Goal: Check status: Check status

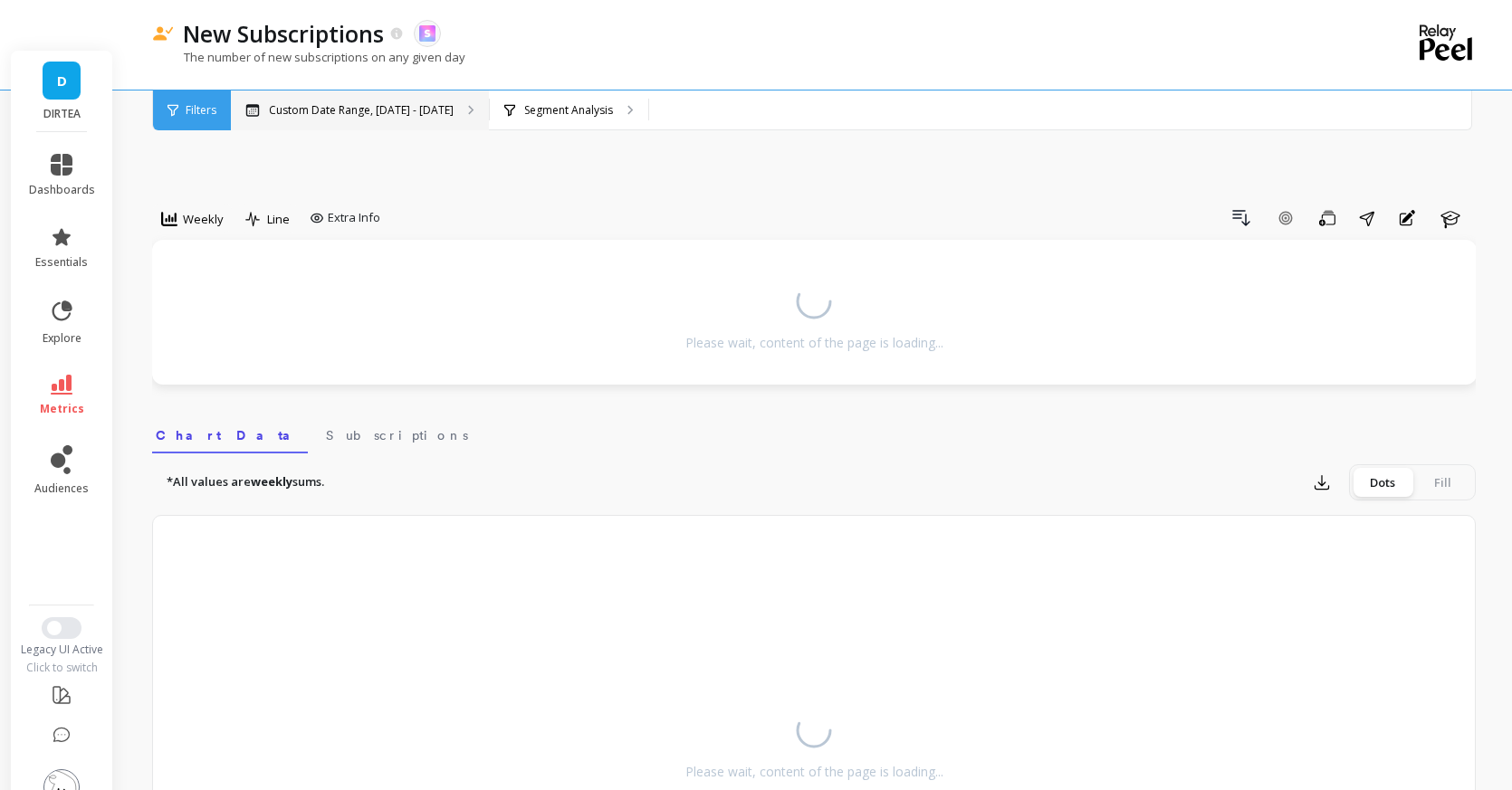
click at [425, 121] on div "Custom Date Range, [DATE] - [DATE]" at bounding box center [360, 110] width 258 height 40
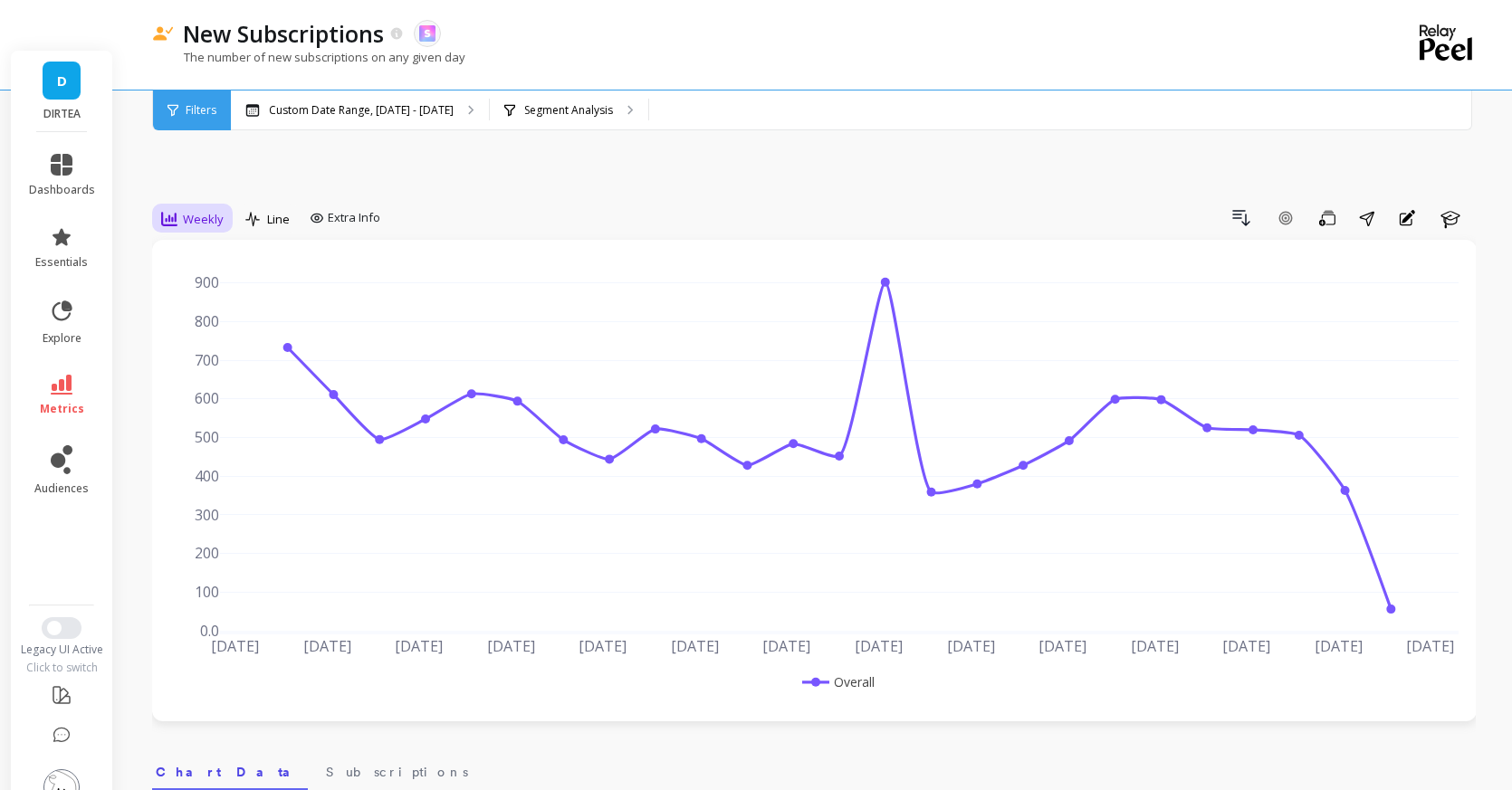
click at [215, 210] on span "Weekly" at bounding box center [203, 219] width 41 height 18
click at [198, 286] on div "Daily" at bounding box center [219, 294] width 103 height 18
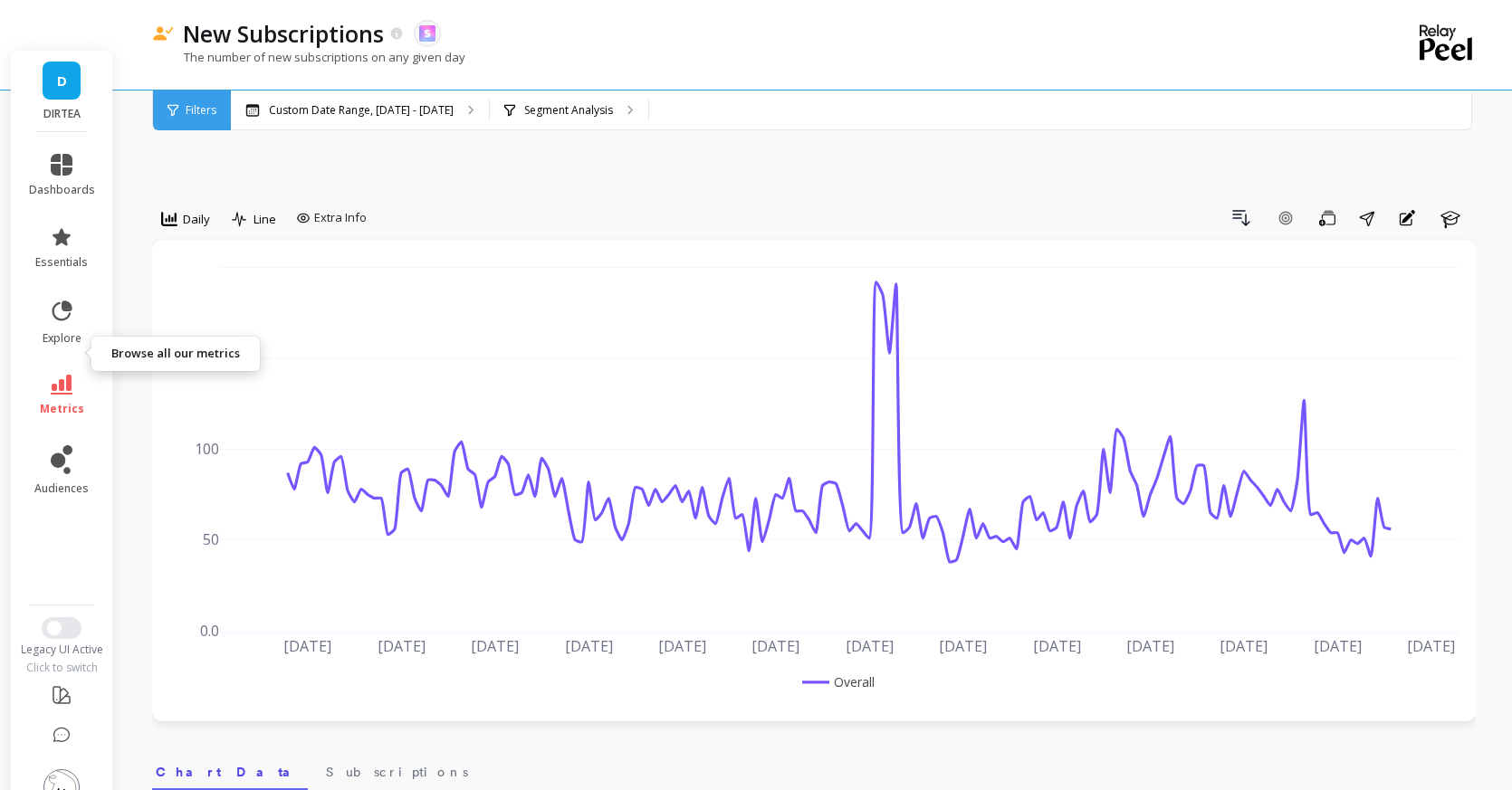
click at [57, 375] on icon at bounding box center [61, 384] width 21 height 19
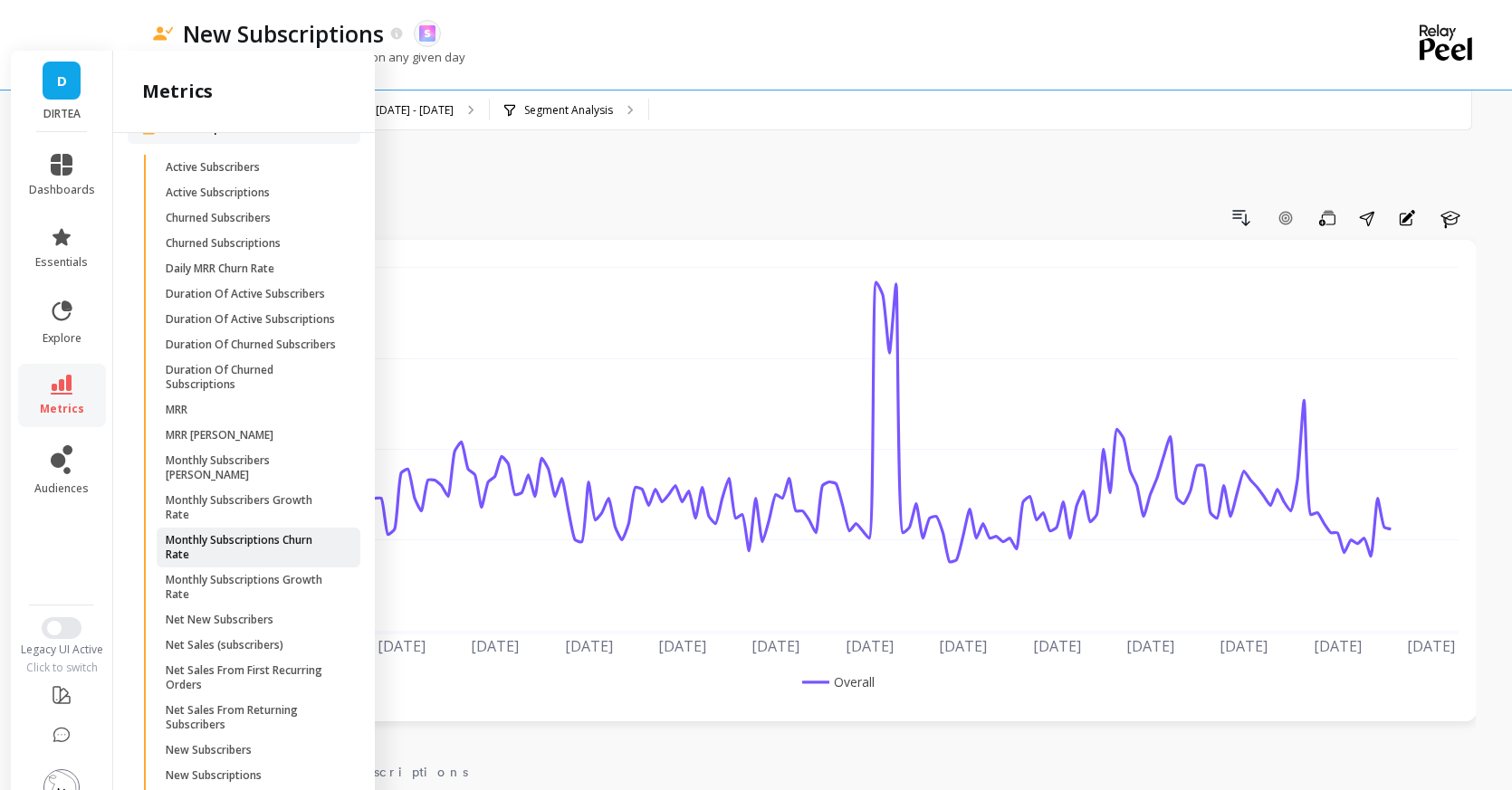
scroll to position [4939, 0]
click at [289, 236] on span "Churned Subscriptions" at bounding box center [252, 243] width 173 height 15
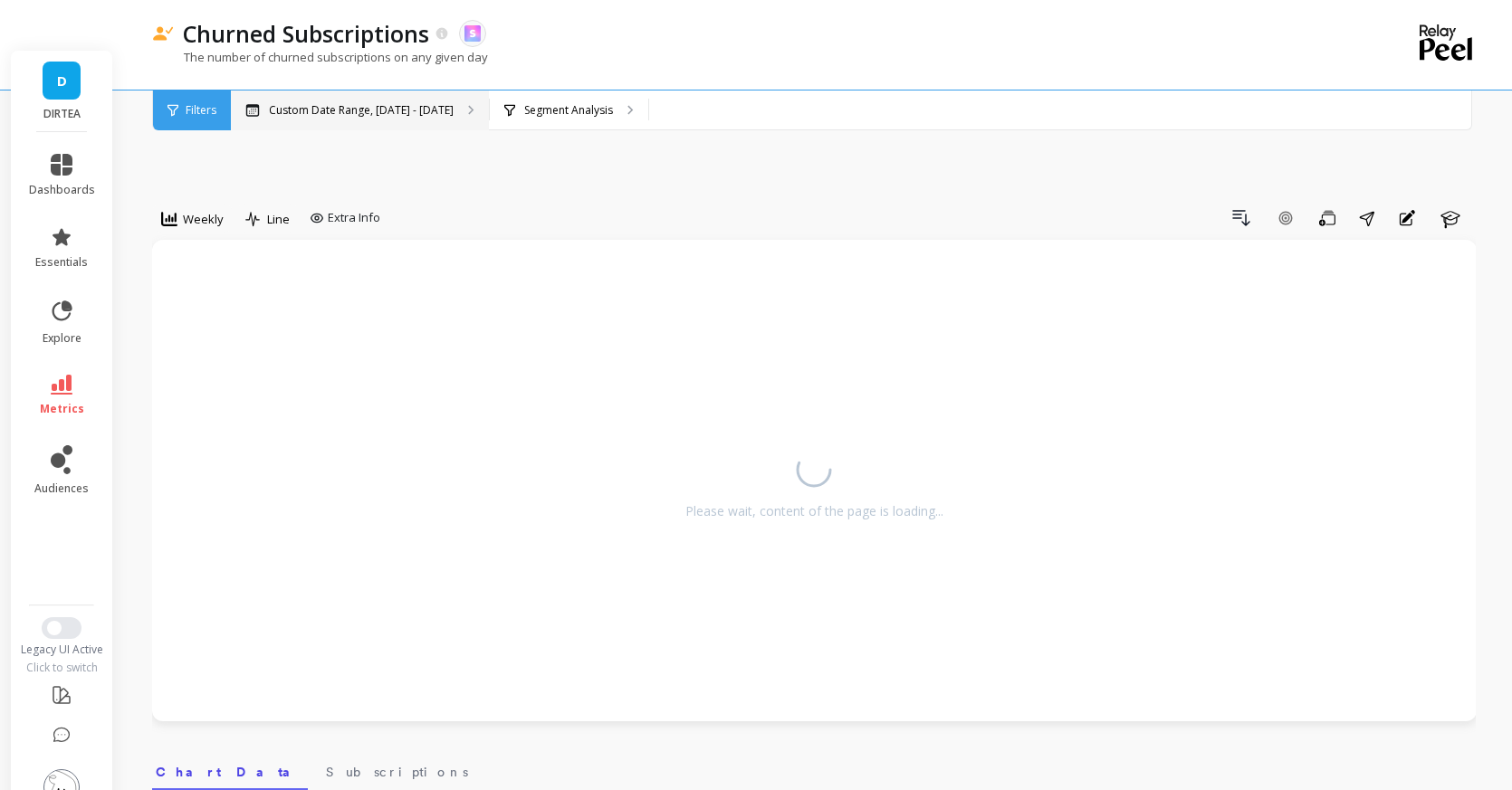
click at [288, 123] on div "Custom Date Range, [DATE] - [DATE]" at bounding box center [360, 110] width 258 height 40
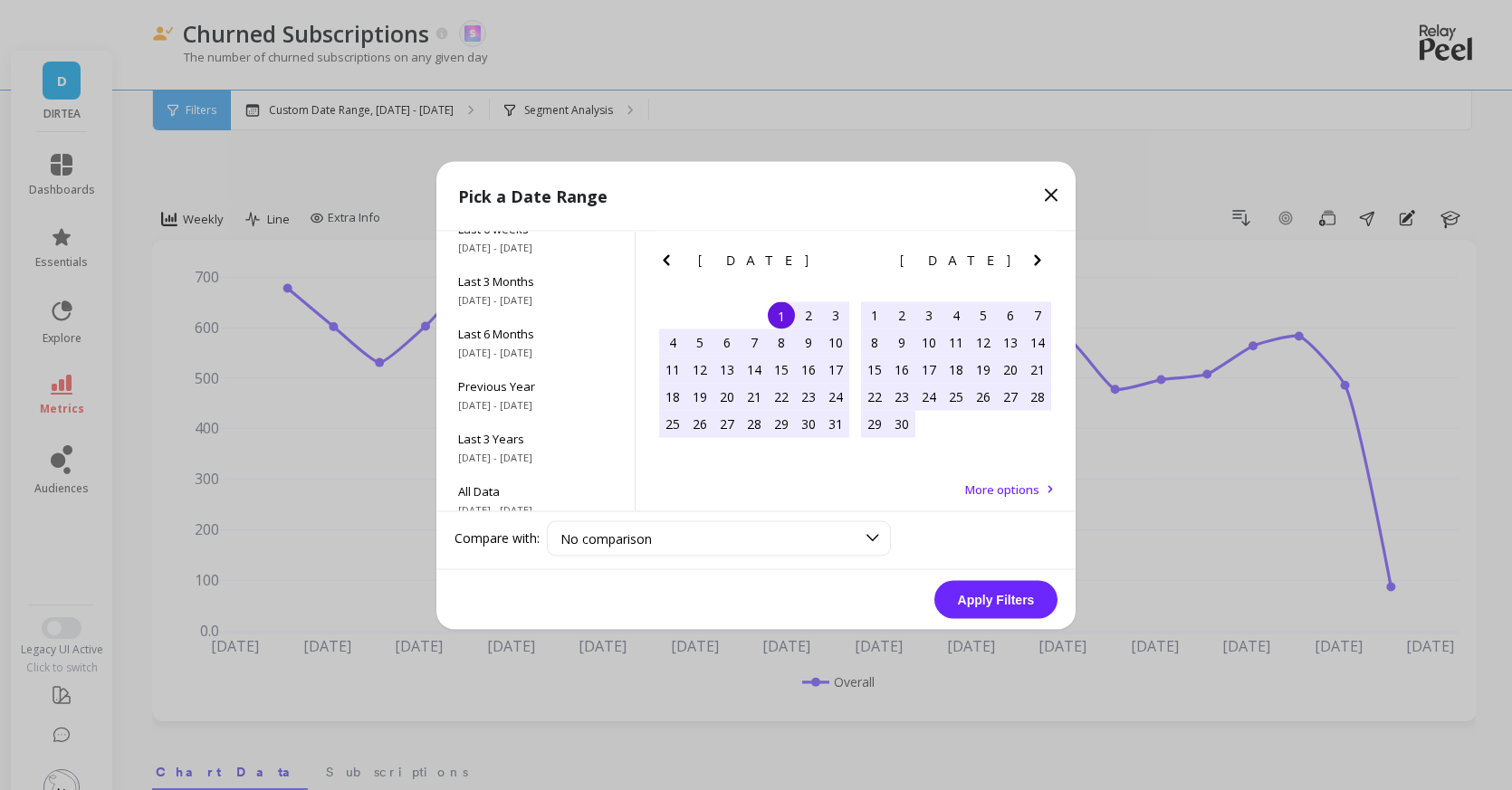
scroll to position [246, 0]
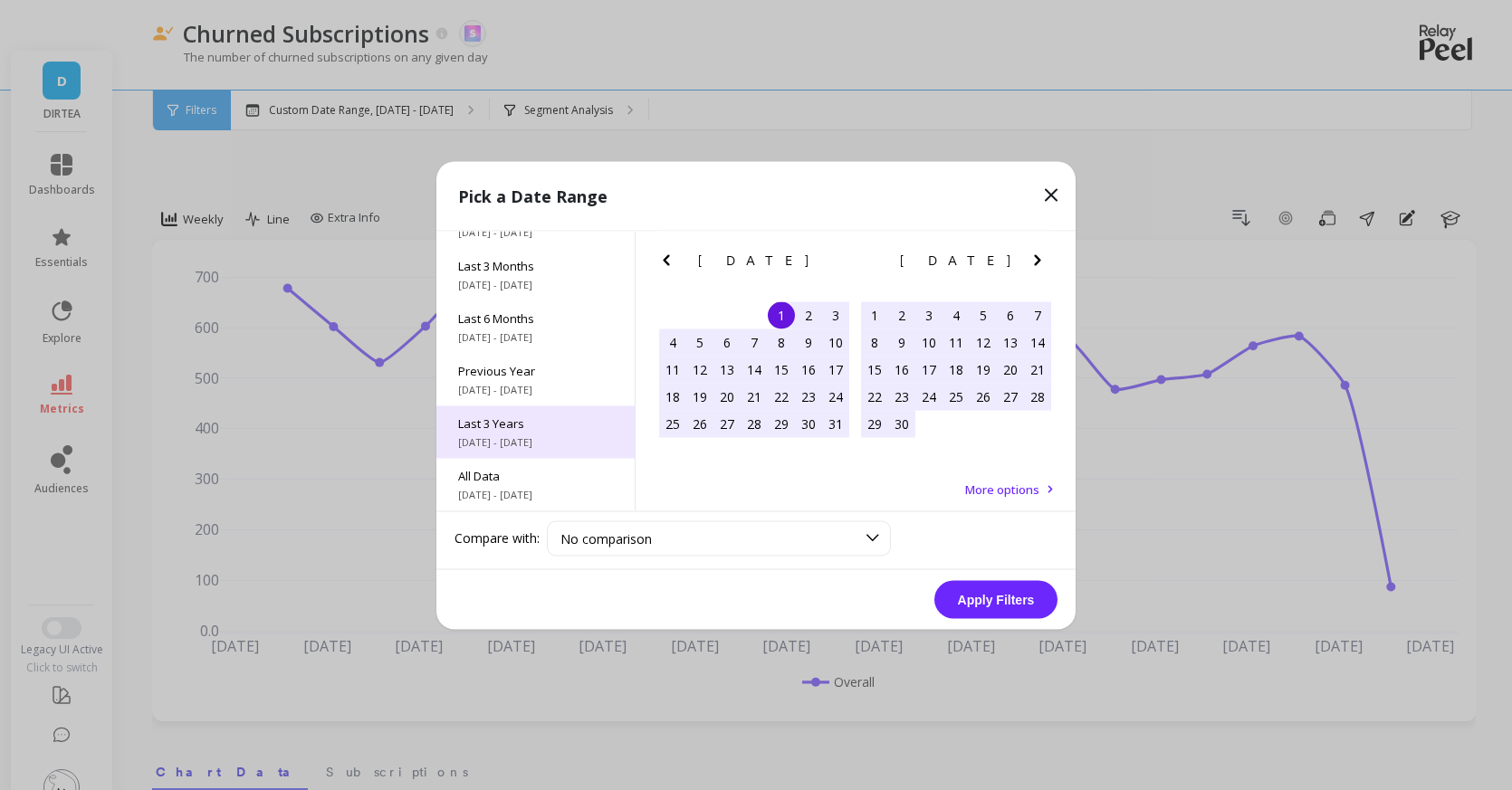
click at [534, 422] on span "Last 3 Years" at bounding box center [535, 423] width 155 height 17
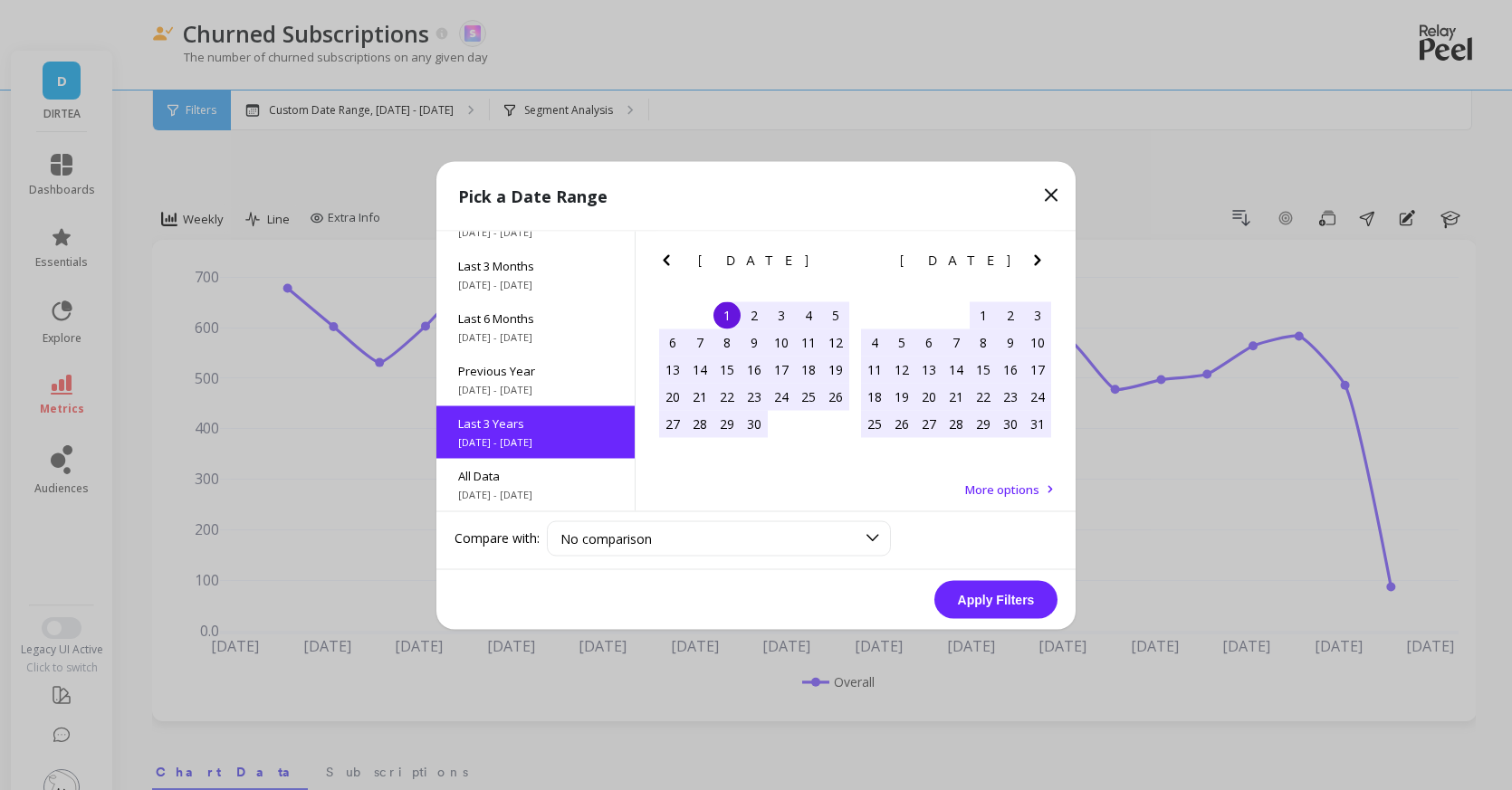
scroll to position [1, 0]
click at [993, 593] on button "Apply Filters" at bounding box center [995, 599] width 123 height 38
